Goal: Information Seeking & Learning: Learn about a topic

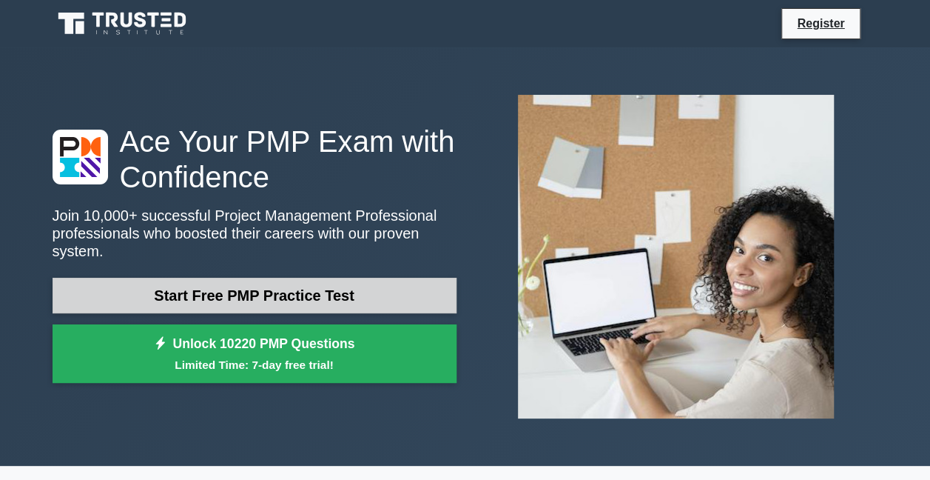
click at [295, 284] on link "Start Free PMP Practice Test" at bounding box center [255, 296] width 404 height 36
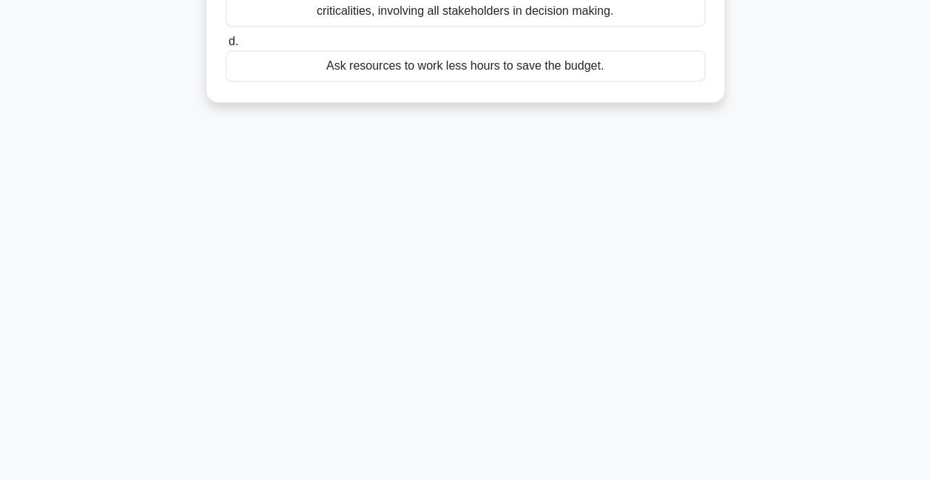
scroll to position [24, 0]
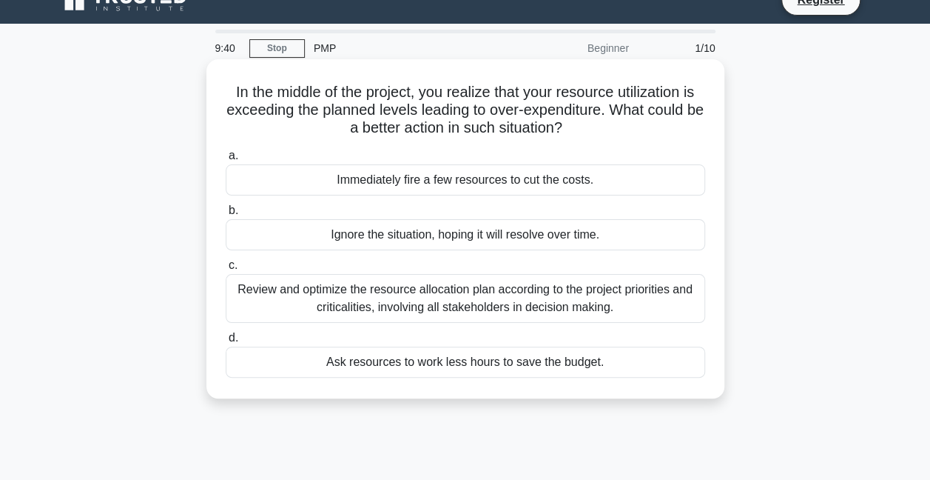
click at [417, 296] on div "Review and optimize the resource allocation plan according to the project prior…" at bounding box center [466, 298] width 480 height 49
click at [226, 270] on input "c. Review and optimize the resource allocation plan according to the project pr…" at bounding box center [226, 266] width 0 height 10
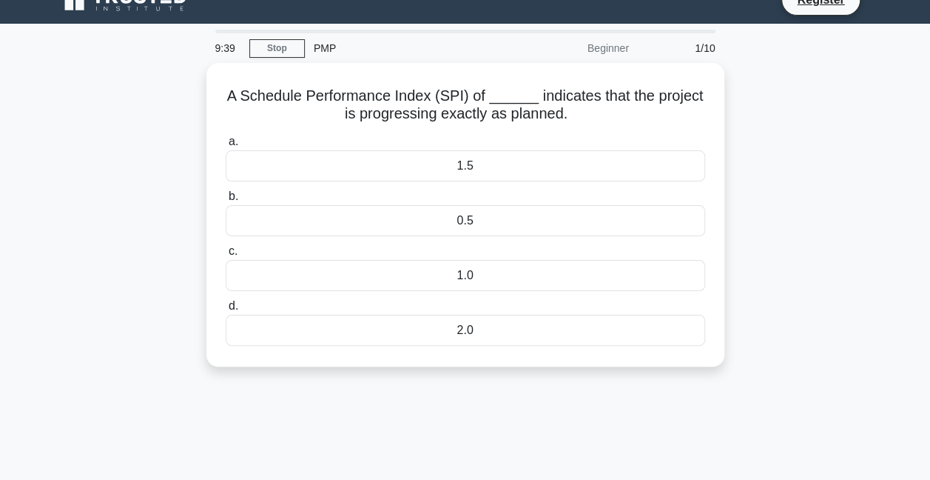
scroll to position [0, 0]
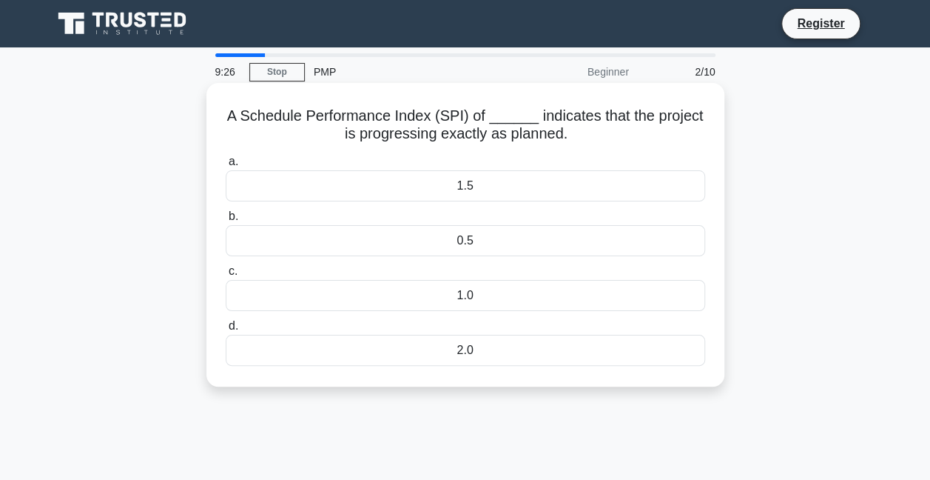
click at [442, 295] on div "1.0" at bounding box center [466, 295] width 480 height 31
click at [226, 276] on input "c. 1.0" at bounding box center [226, 271] width 0 height 10
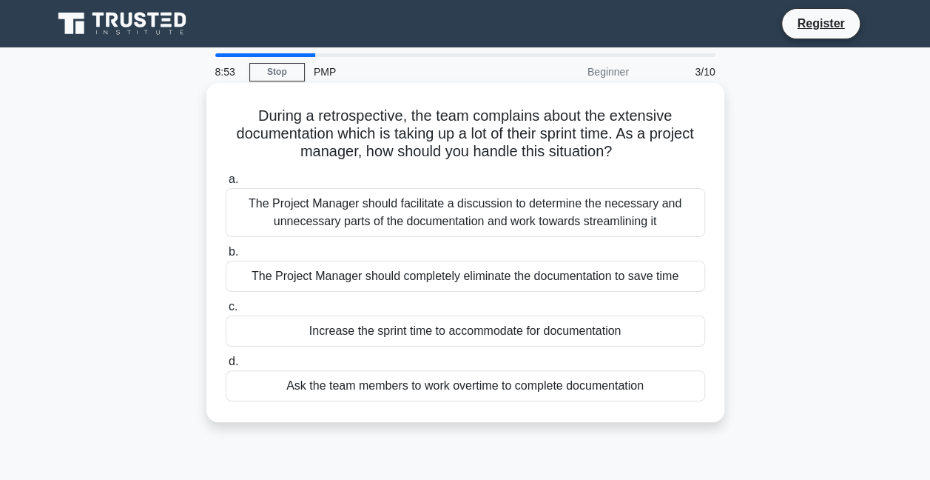
click at [380, 227] on div "The Project Manager should facilitate a discussion to determine the necessary a…" at bounding box center [466, 212] width 480 height 49
click at [226, 184] on input "a. The Project Manager should facilitate a discussion to determine the necessar…" at bounding box center [226, 180] width 0 height 10
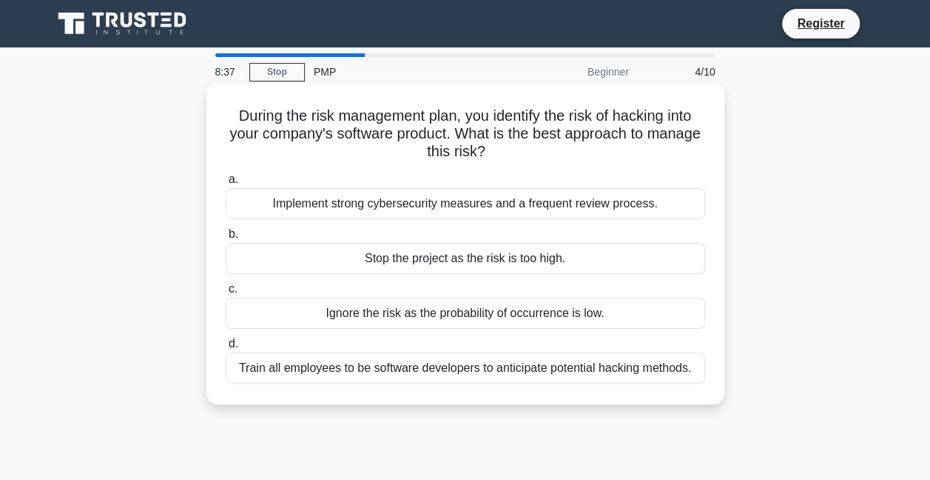
click at [278, 212] on div "Implement strong cybersecurity measures and a frequent review process." at bounding box center [466, 203] width 480 height 31
click at [226, 184] on input "a. Implement strong cybersecurity measures and a frequent review process." at bounding box center [226, 180] width 0 height 10
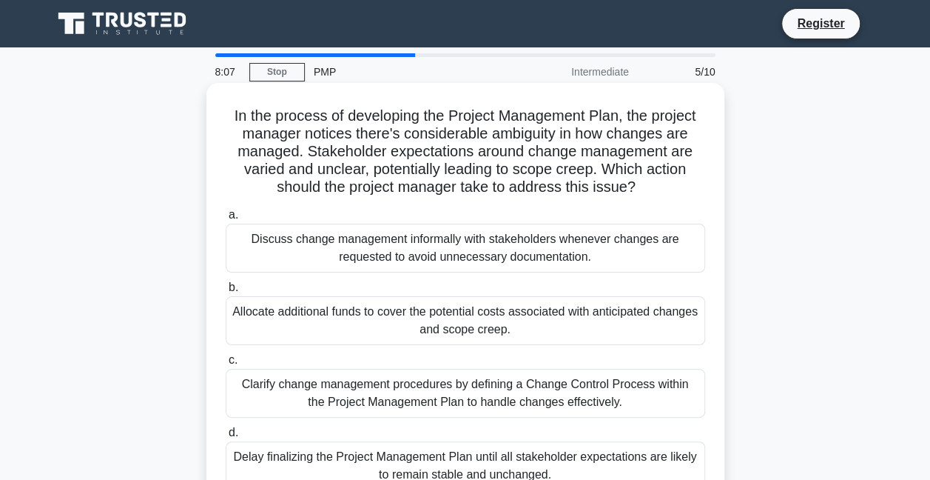
click at [286, 394] on div "Clarify change management procedures by defining a Change Control Process withi…" at bounding box center [466, 393] width 480 height 49
click at [226, 365] on input "c. Clarify change management procedures by defining a Change Control Process wi…" at bounding box center [226, 360] width 0 height 10
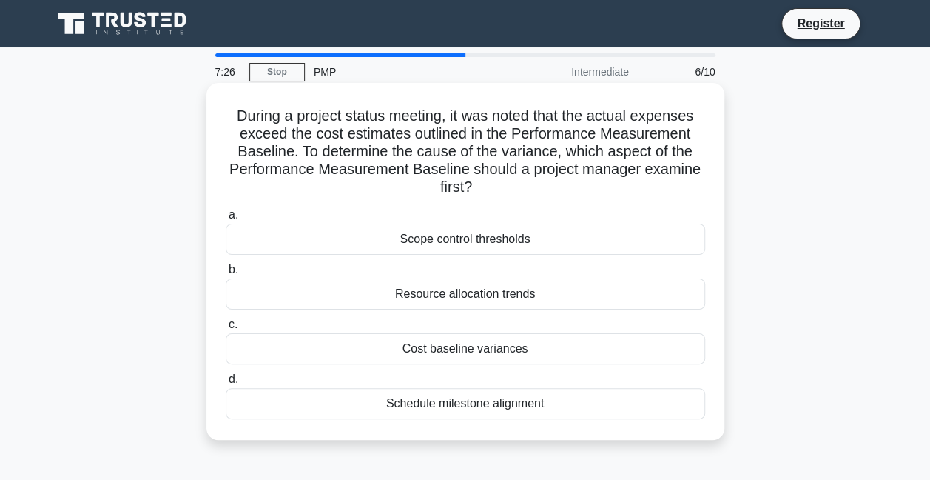
click at [400, 299] on div "Resource allocation trends" at bounding box center [466, 293] width 480 height 31
click at [226, 275] on input "b. Resource allocation trends" at bounding box center [226, 270] width 0 height 10
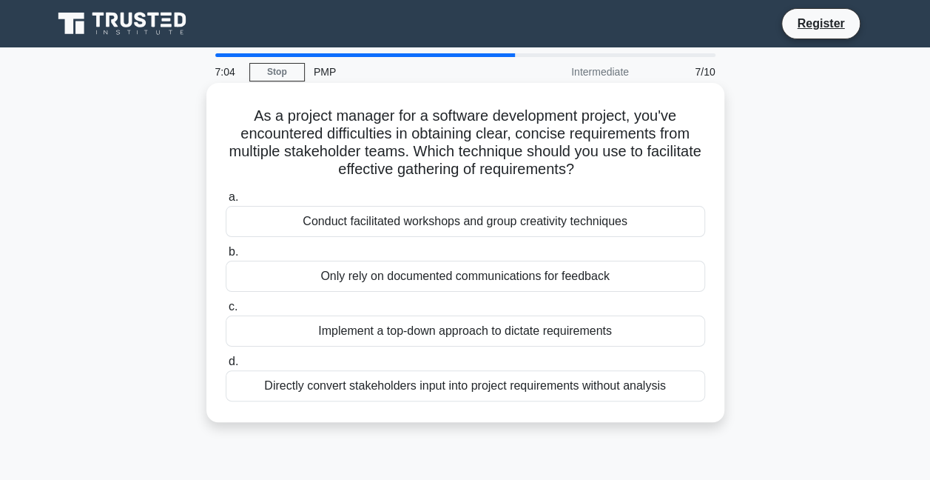
click at [305, 275] on div "Only rely on documented communications for feedback" at bounding box center [466, 276] width 480 height 31
click at [226, 257] on input "b. Only rely on documented communications for feedback" at bounding box center [226, 252] width 0 height 10
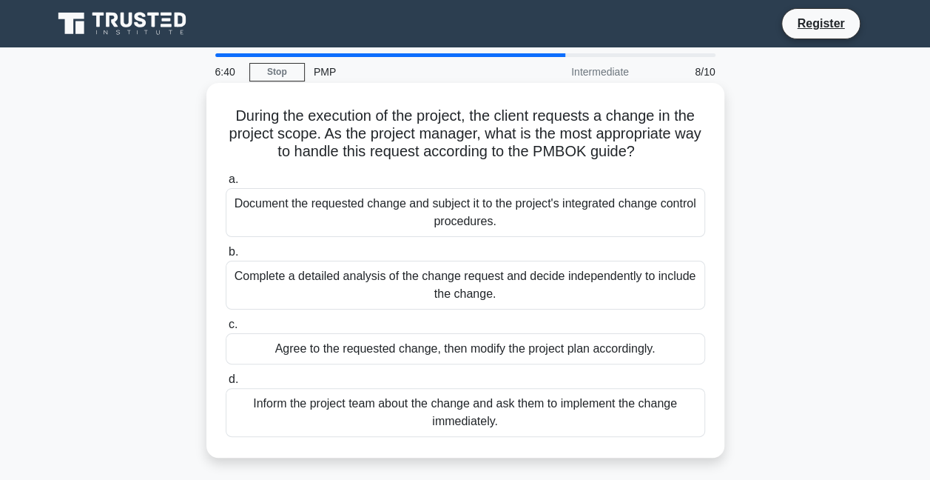
click at [321, 225] on div "Document the requested change and subject it to the project's integrated change…" at bounding box center [466, 212] width 480 height 49
click at [226, 184] on input "a. Document the requested change and subject it to the project's integrated cha…" at bounding box center [226, 180] width 0 height 10
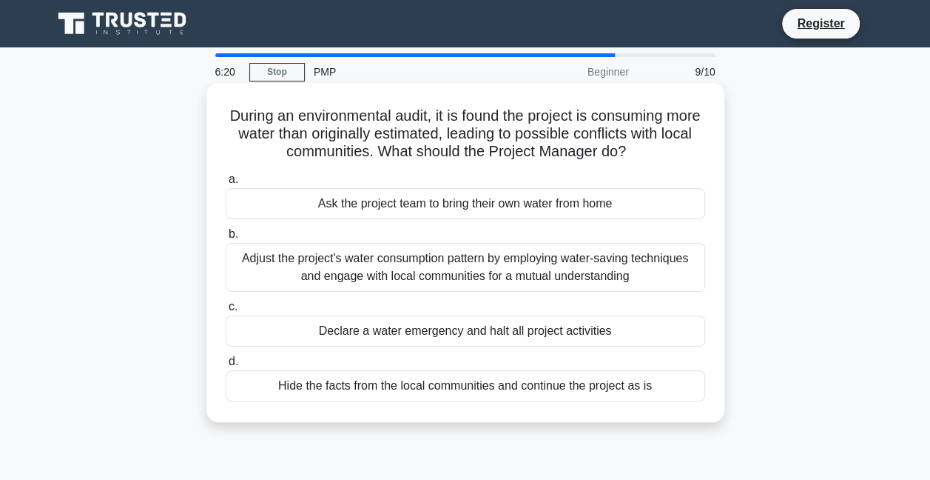
click at [272, 275] on div "Adjust the project's water consumption pattern by employing water-saving techni…" at bounding box center [466, 267] width 480 height 49
click at [226, 239] on input "b. Adjust the project's water consumption pattern by employing water-saving tec…" at bounding box center [226, 234] width 0 height 10
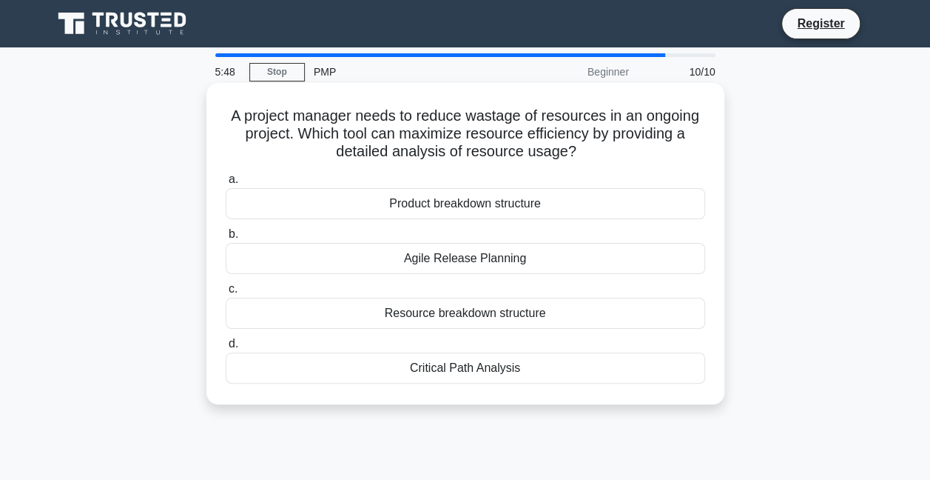
click at [326, 313] on div "Resource breakdown structure" at bounding box center [466, 313] width 480 height 31
click at [226, 294] on input "c. Resource breakdown structure" at bounding box center [226, 289] width 0 height 10
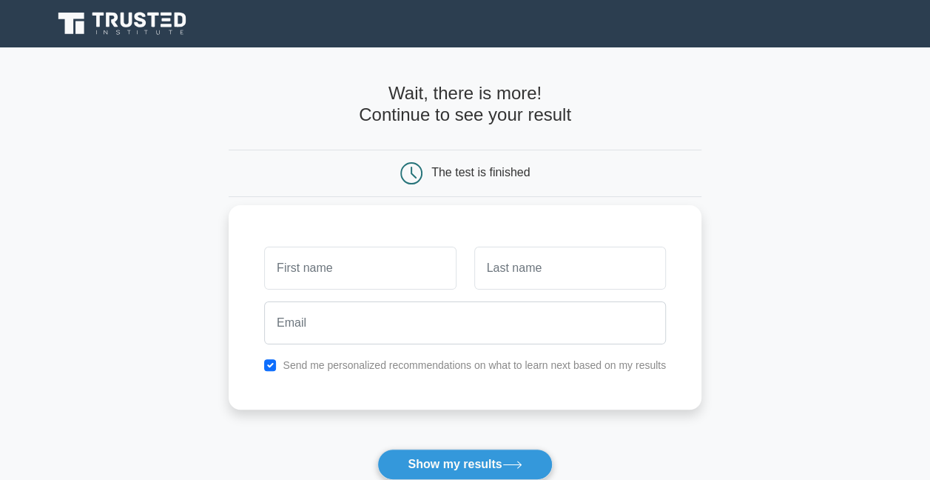
scroll to position [262, 0]
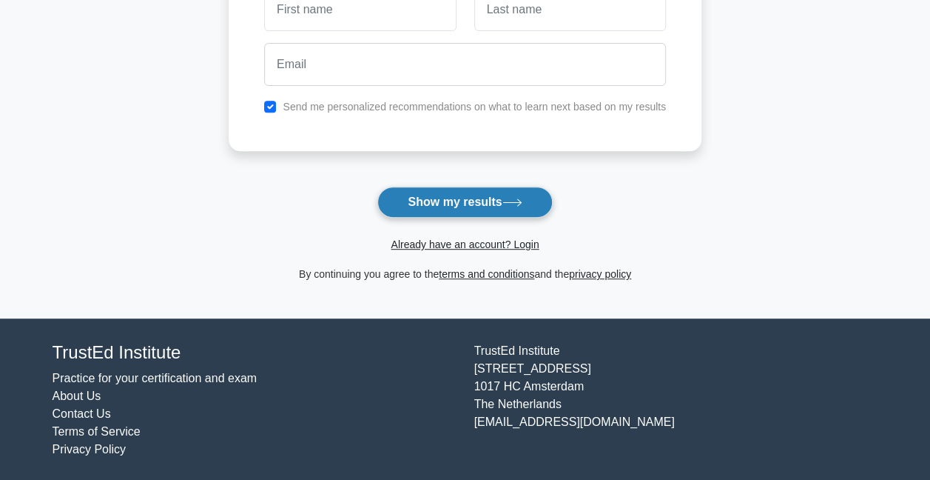
click at [450, 206] on button "Show my results" at bounding box center [465, 202] width 175 height 31
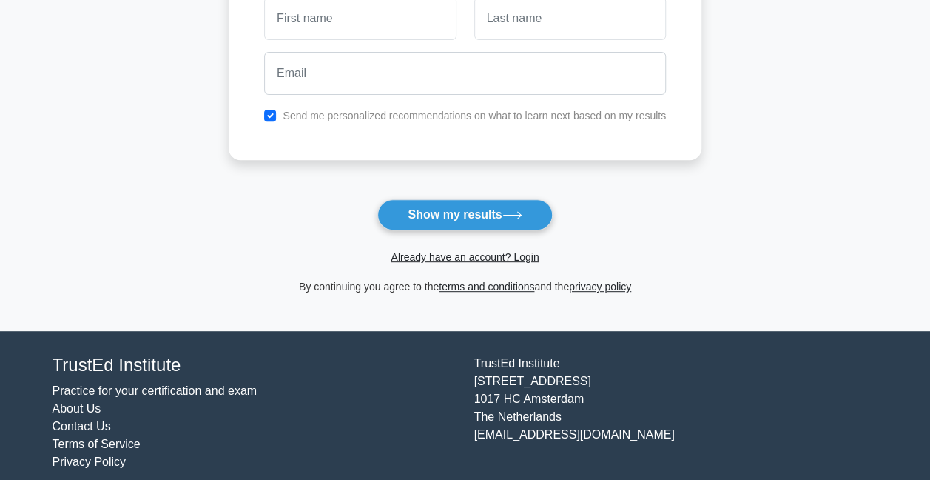
click at [278, 117] on div "Send me personalized recommendations on what to learn next based on my results" at bounding box center [465, 116] width 420 height 18
click at [272, 115] on input "checkbox" at bounding box center [270, 116] width 12 height 12
checkbox input "false"
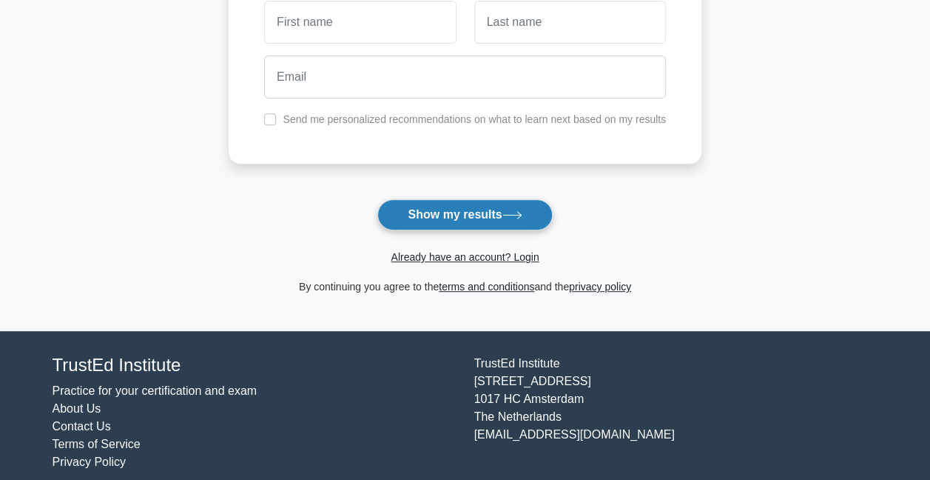
click at [421, 210] on button "Show my results" at bounding box center [465, 214] width 175 height 31
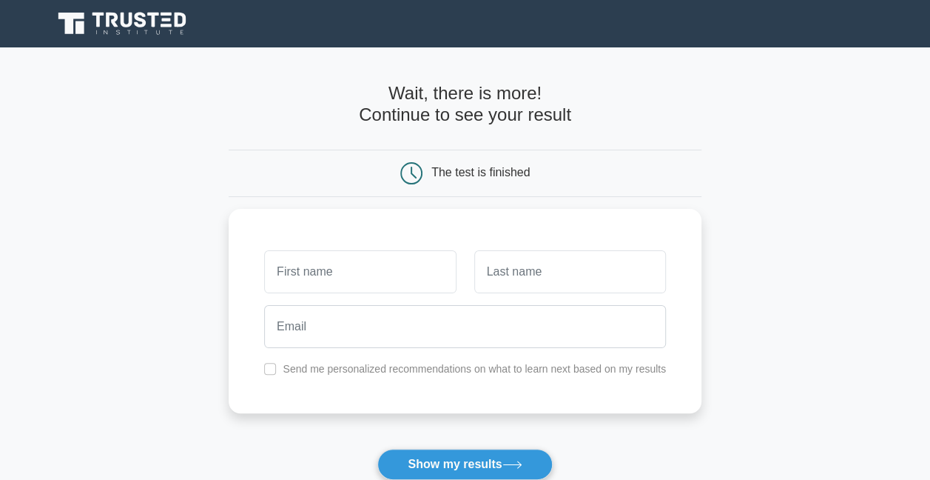
click at [210, 259] on main "Wait, there is more! Continue to see your result The test is finished and the" at bounding box center [465, 313] width 930 height 533
